Goal: Task Accomplishment & Management: Complete application form

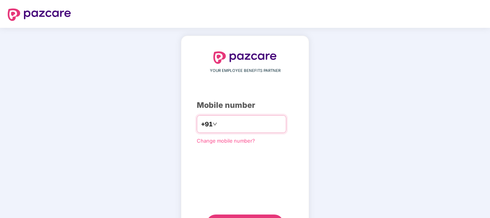
click at [224, 122] on input "number" at bounding box center [250, 124] width 63 height 12
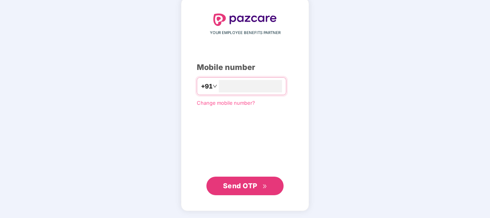
type input "**********"
click at [250, 190] on span "Send OTP" at bounding box center [245, 185] width 44 height 11
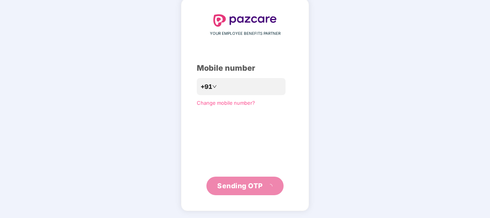
scroll to position [34, 0]
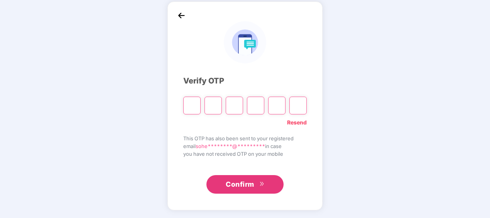
click at [190, 101] on input "Please enter verification code. Digit 1" at bounding box center [191, 105] width 17 height 18
click at [252, 64] on div "Verify OTP Resend This OTP has also been sent to your registered email sohe****…" at bounding box center [245, 105] width 124 height 176
click at [195, 109] on input "Please enter verification code. Digit 1" at bounding box center [191, 105] width 17 height 18
click at [189, 105] on input "Please enter verification code. Digit 1" at bounding box center [191, 105] width 17 height 18
type input "*"
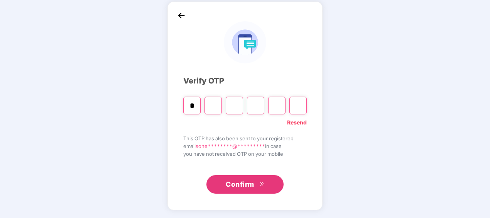
type input "*"
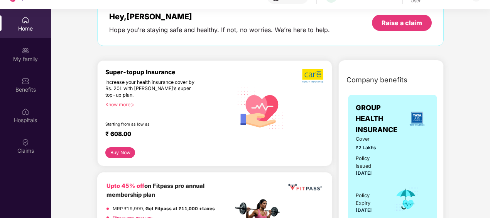
scroll to position [34, 0]
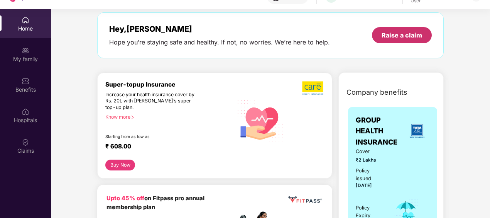
click at [398, 36] on div "Raise a claim" at bounding box center [402, 35] width 41 height 8
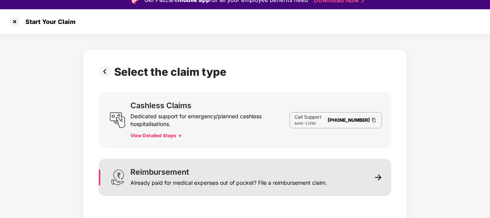
click at [309, 176] on div "Already paid for medical expenses out of pocket? File a reimbursement claim." at bounding box center [228, 181] width 196 height 11
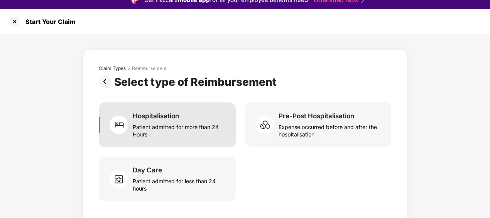
click at [165, 118] on div "Hospitalisation" at bounding box center [156, 116] width 46 height 8
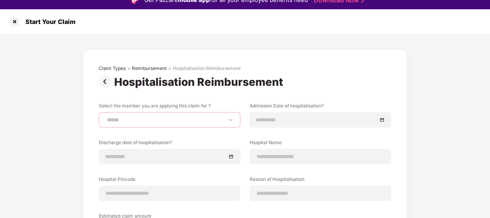
click at [229, 118] on select "**********" at bounding box center [169, 120] width 129 height 6
select select "**********"
click at [105, 117] on select "**********" at bounding box center [169, 120] width 129 height 6
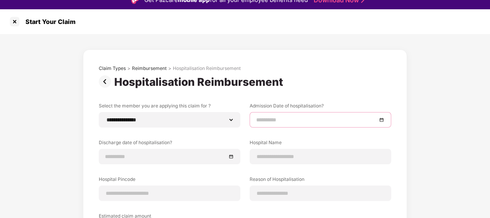
click at [338, 120] on input at bounding box center [316, 119] width 121 height 8
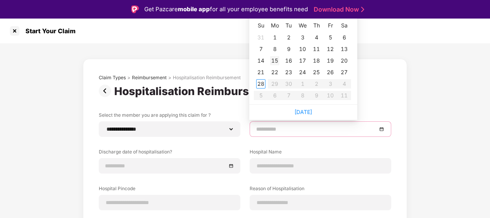
type input "**********"
click at [279, 60] on div "15" at bounding box center [274, 60] width 9 height 9
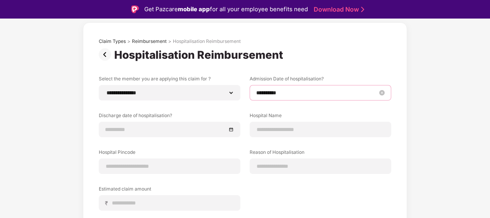
scroll to position [37, 0]
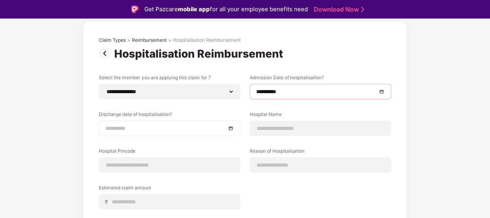
click at [230, 130] on div at bounding box center [169, 128] width 129 height 8
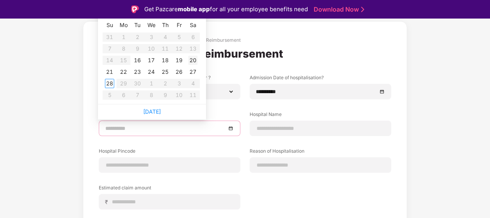
type input "**********"
click at [192, 62] on div "20" at bounding box center [192, 60] width 9 height 9
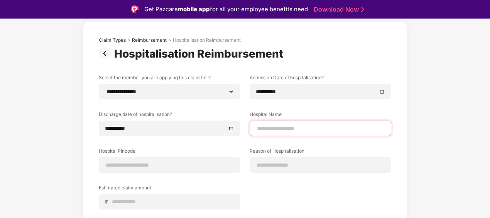
click at [306, 126] on input at bounding box center [320, 128] width 129 height 8
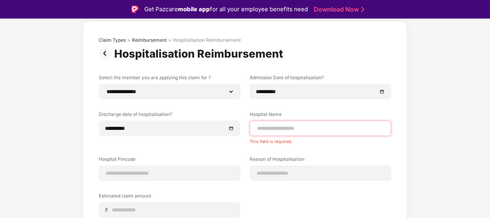
click at [274, 129] on input at bounding box center [320, 128] width 129 height 8
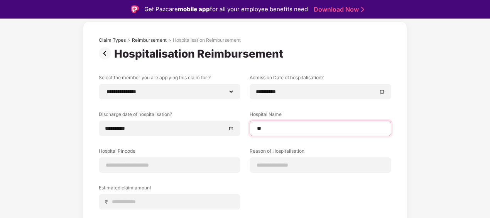
type input "*"
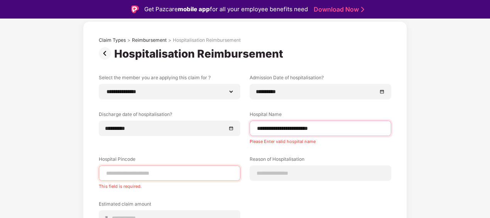
click at [327, 132] on input "**********" at bounding box center [320, 128] width 129 height 8
click at [288, 128] on input "**********" at bounding box center [320, 128] width 129 height 8
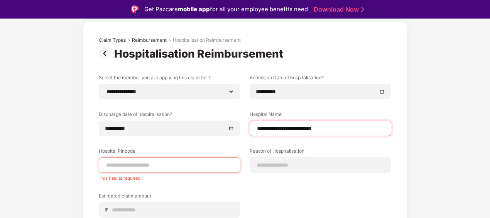
click at [341, 127] on input "**********" at bounding box center [320, 128] width 129 height 8
click at [348, 130] on input "**********" at bounding box center [320, 128] width 129 height 8
type input "**********"
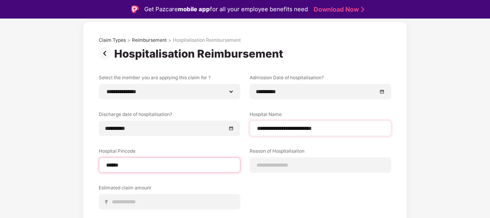
type input "******"
select select "****"
select select "**********"
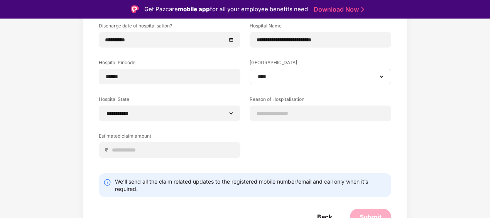
scroll to position [126, 0]
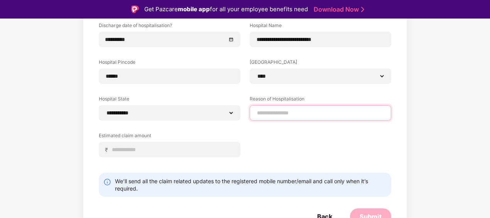
click at [288, 111] on input at bounding box center [320, 113] width 129 height 8
type input "*"
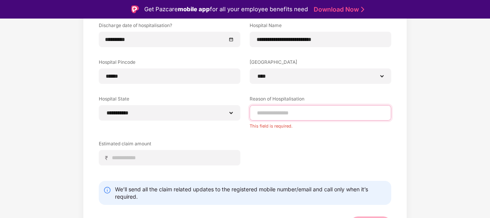
paste input "*********"
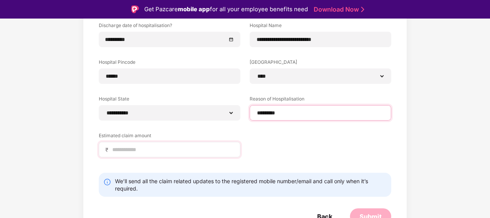
type input "*********"
click at [144, 148] on input at bounding box center [173, 149] width 122 height 8
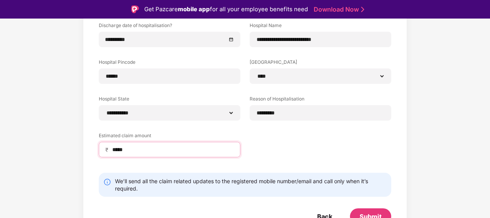
scroll to position [134, 0]
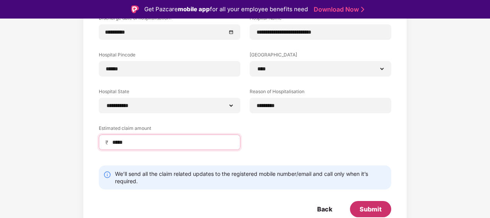
type input "*****"
click at [373, 209] on div "Submit" at bounding box center [371, 209] width 22 height 8
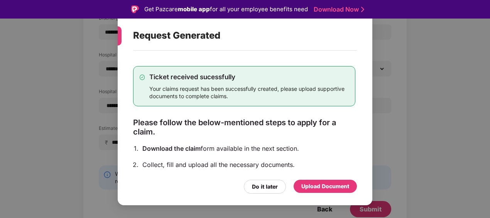
click at [324, 184] on div "Upload Document" at bounding box center [325, 186] width 48 height 8
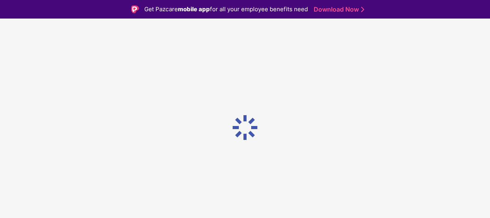
scroll to position [0, 0]
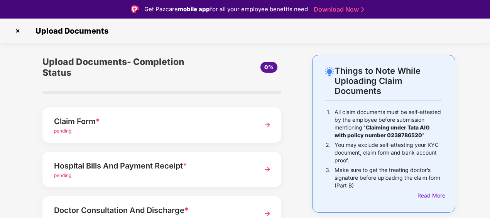
click at [266, 125] on img at bounding box center [268, 125] width 14 height 14
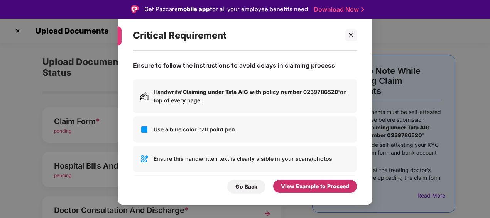
click at [324, 187] on div "View Example to Proceed" at bounding box center [315, 186] width 68 height 8
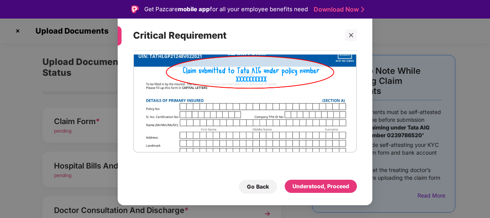
scroll to position [19, 0]
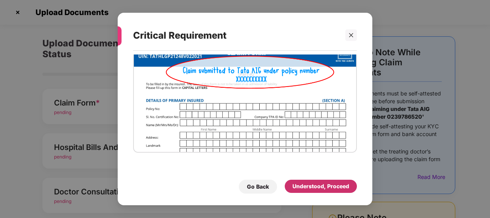
click at [316, 186] on div "Understood, Proceed" at bounding box center [321, 186] width 57 height 8
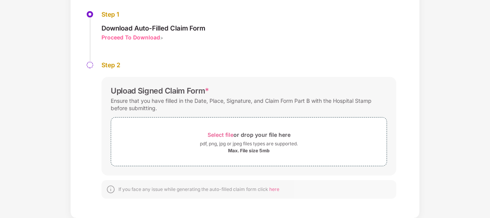
scroll to position [0, 0]
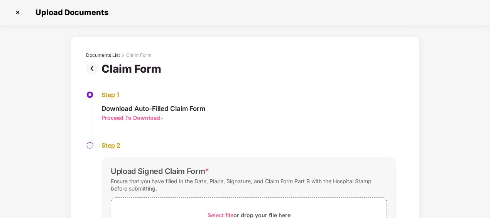
click at [91, 68] on img at bounding box center [93, 68] width 15 height 12
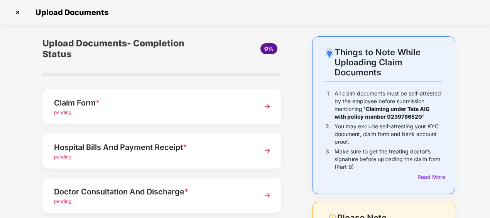
click at [266, 109] on img at bounding box center [268, 106] width 14 height 14
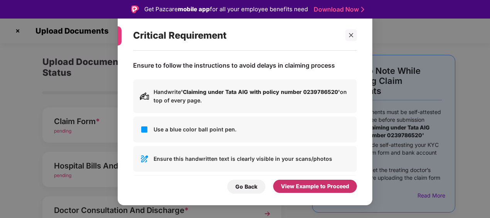
click at [305, 189] on div "View Example to Proceed" at bounding box center [315, 186] width 68 height 8
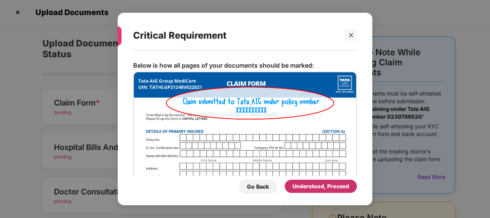
click at [315, 188] on div "Understood, Proceed" at bounding box center [321, 186] width 57 height 8
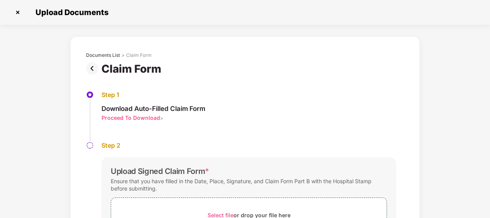
scroll to position [80, 0]
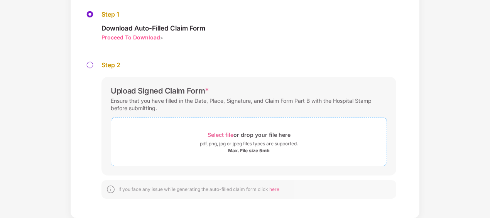
click at [208, 127] on span "Select file or drop your file here pdf, png, jpg or jpeg files types are suppor…" at bounding box center [249, 141] width 276 height 37
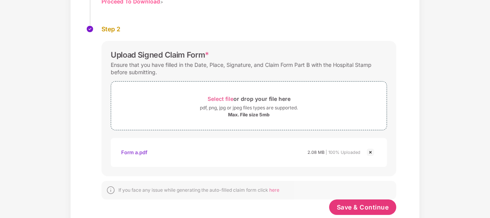
scroll to position [107, 0]
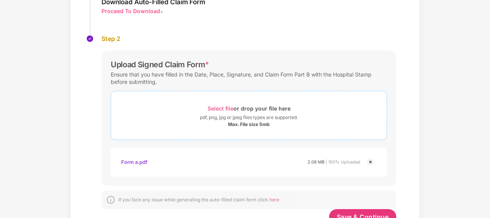
click at [219, 106] on span "Select file" at bounding box center [221, 108] width 26 height 7
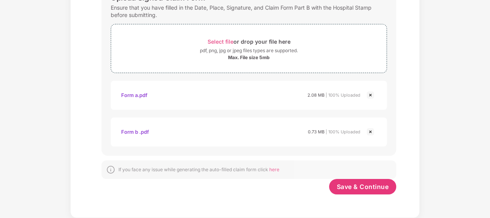
scroll to position [173, 0]
click at [363, 188] on span "Save & Continue" at bounding box center [363, 187] width 52 height 8
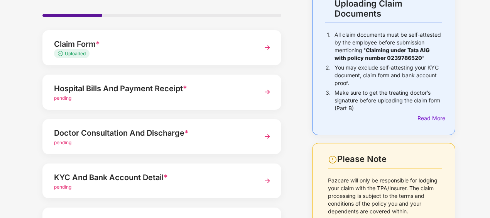
scroll to position [59, 0]
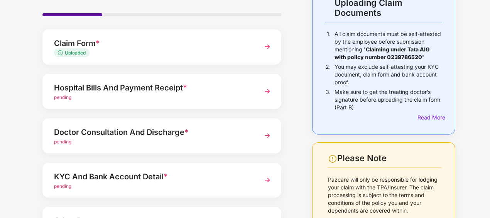
click at [266, 93] on img at bounding box center [268, 91] width 14 height 14
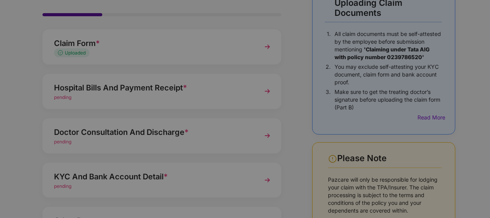
scroll to position [0, 0]
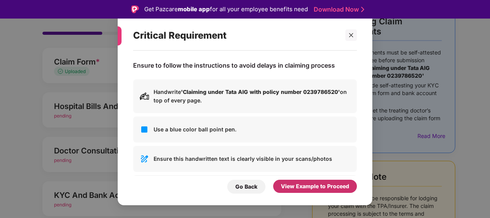
click at [312, 187] on div "View Example to Proceed" at bounding box center [315, 186] width 68 height 8
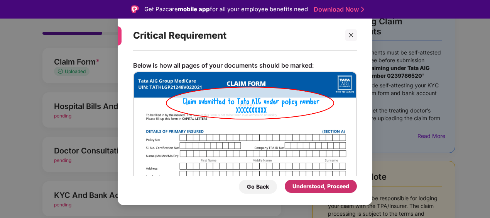
click at [312, 187] on div "Understood, Proceed" at bounding box center [321, 186] width 57 height 8
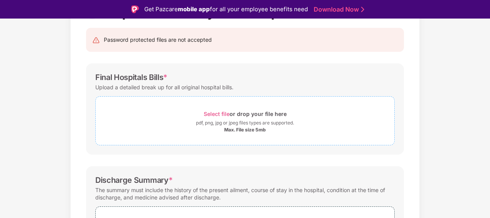
scroll to position [75, 0]
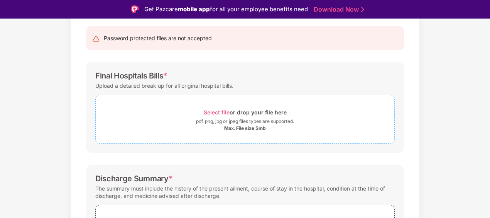
click at [218, 111] on span "Select file" at bounding box center [217, 112] width 26 height 7
click at [212, 110] on span "Select file" at bounding box center [217, 112] width 26 height 7
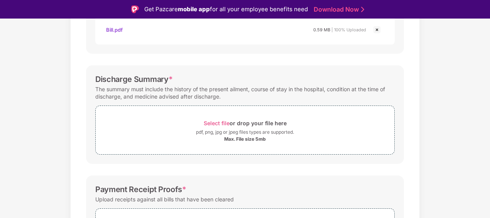
scroll to position [212, 0]
click at [213, 122] on span "Select file" at bounding box center [217, 122] width 26 height 7
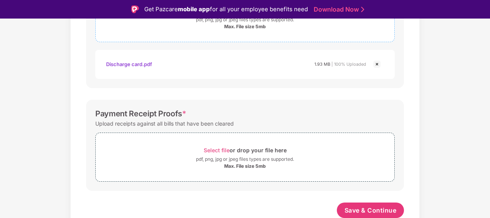
scroll to position [19, 0]
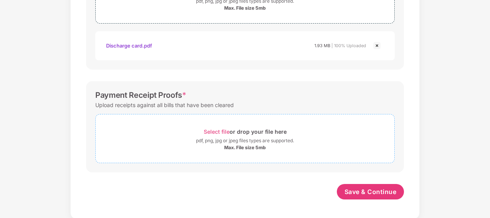
click at [217, 128] on span "Select file" at bounding box center [217, 131] width 26 height 7
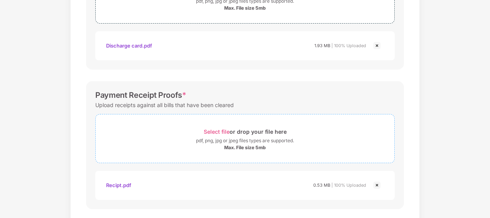
scroll to position [360, 0]
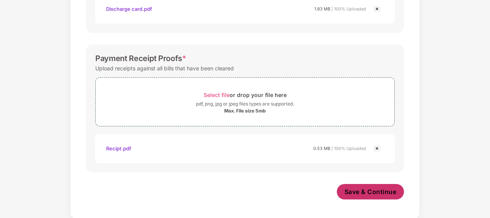
click at [370, 184] on button "Save & Continue" at bounding box center [371, 191] width 68 height 15
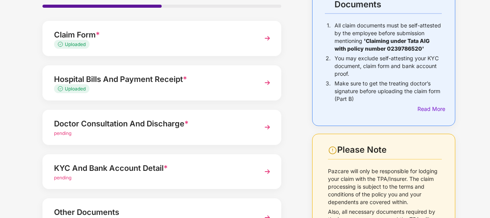
scroll to position [68, 0]
click at [196, 131] on div "pending" at bounding box center [153, 132] width 198 height 7
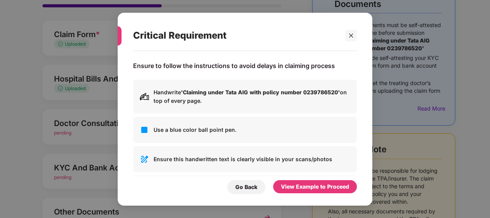
scroll to position [0, 0]
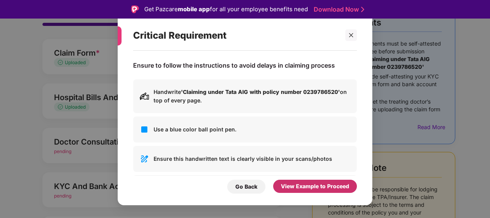
click at [322, 181] on div "View Example to Proceed" at bounding box center [315, 185] width 84 height 13
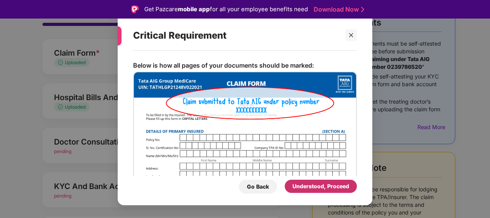
click at [306, 191] on div "Understood, Proceed" at bounding box center [321, 185] width 72 height 13
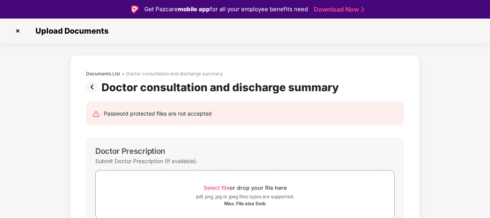
click at [17, 31] on img at bounding box center [18, 31] width 12 height 12
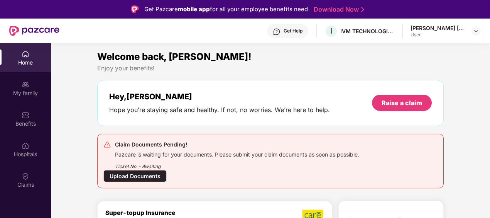
click at [129, 175] on div "Upload Documents" at bounding box center [134, 176] width 63 height 12
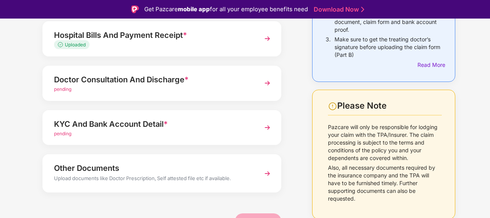
scroll to position [134, 0]
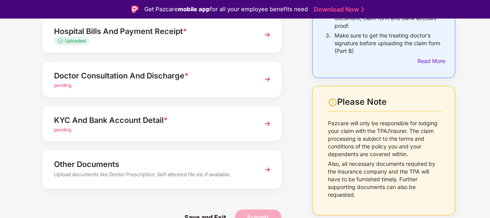
click at [257, 125] on div "KYC And Bank Account Detail * pending" at bounding box center [161, 123] width 239 height 35
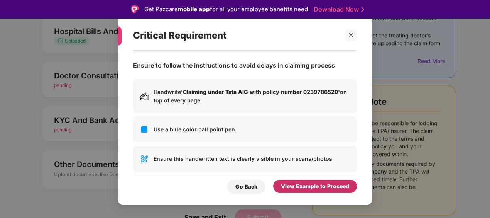
click at [303, 188] on div "View Example to Proceed" at bounding box center [315, 186] width 68 height 8
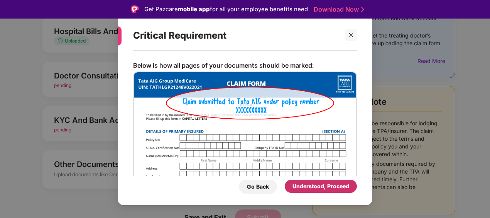
click at [323, 188] on div "Understood, Proceed" at bounding box center [321, 186] width 57 height 8
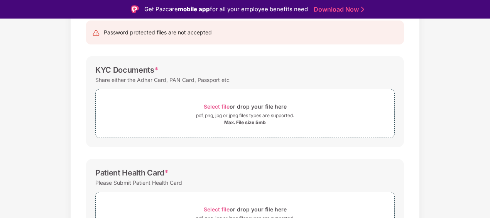
scroll to position [79, 0]
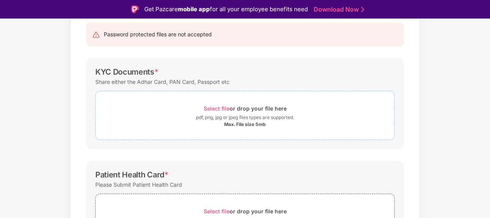
click at [214, 106] on span "Select file" at bounding box center [217, 108] width 26 height 7
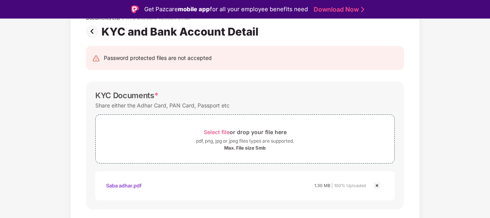
scroll to position [55, 0]
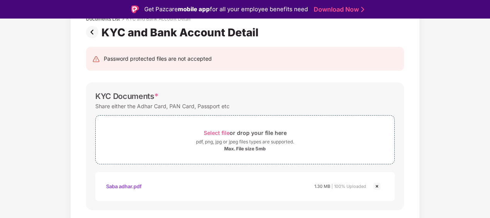
click at [92, 30] on img at bounding box center [93, 32] width 15 height 12
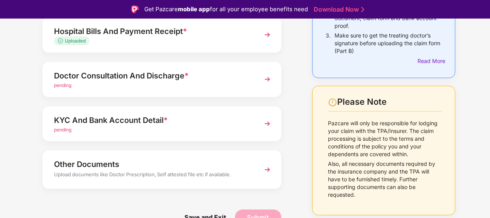
scroll to position [0, 0]
